Goal: Go to known website: Access a specific website the user already knows

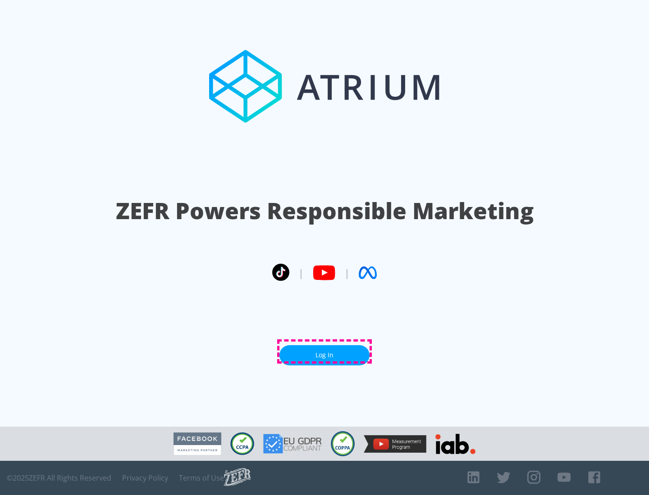
click at [324, 352] on link "Log In" at bounding box center [324, 355] width 90 height 20
